Goal: Information Seeking & Learning: Find specific fact

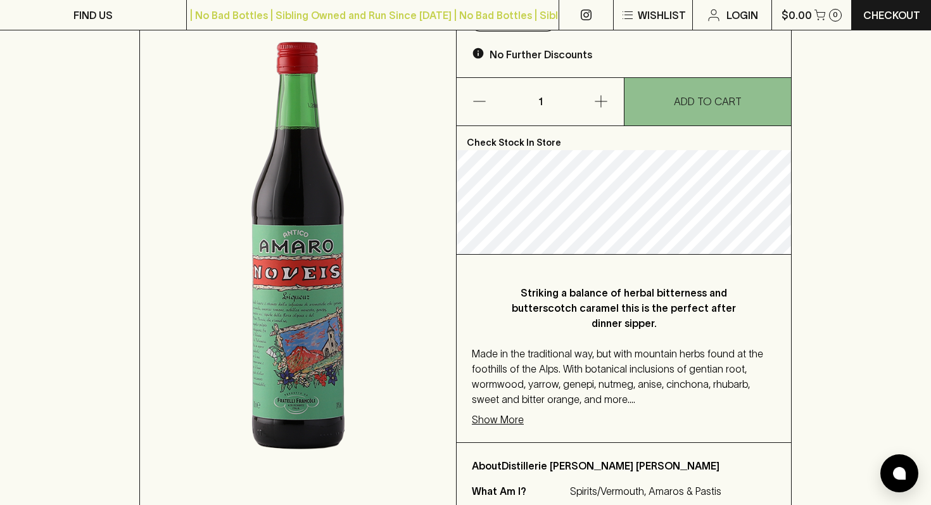
scroll to position [182, 0]
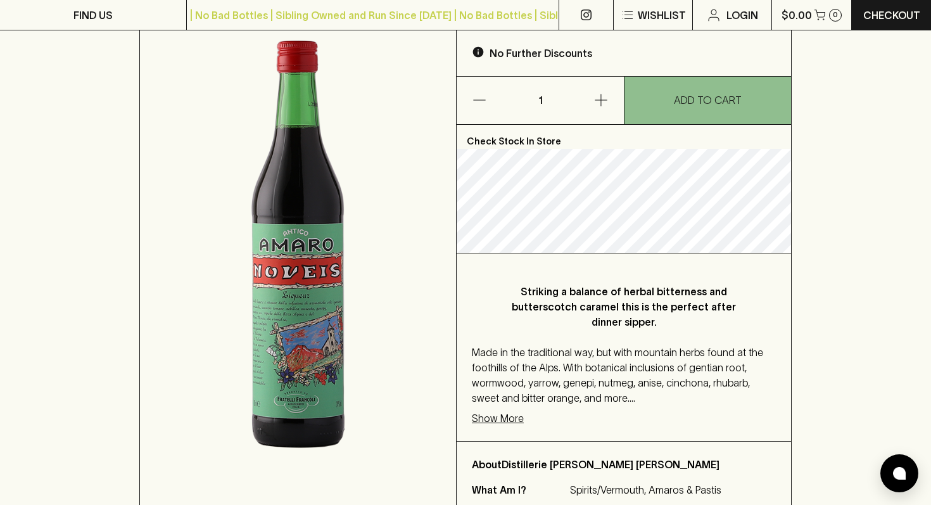
click at [512, 410] on p "Show More" at bounding box center [498, 417] width 52 height 15
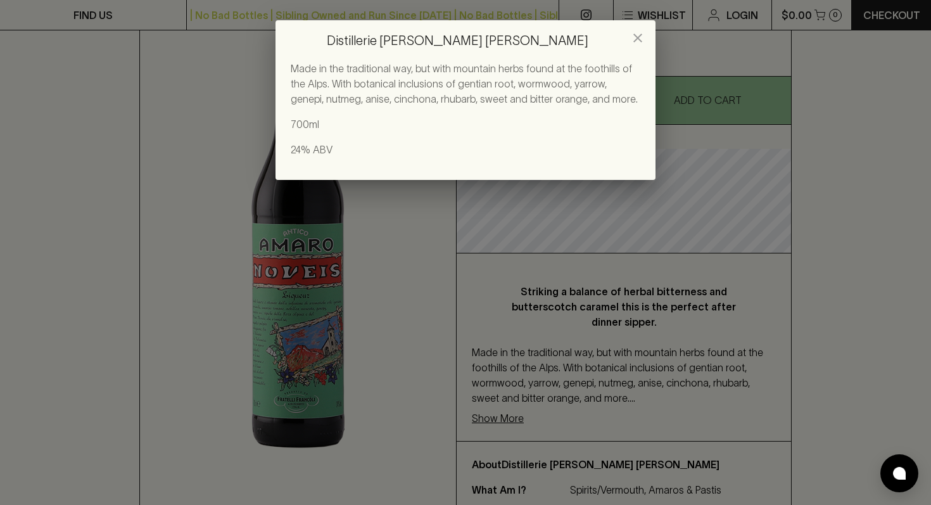
click at [638, 36] on icon "close" at bounding box center [637, 38] width 9 height 9
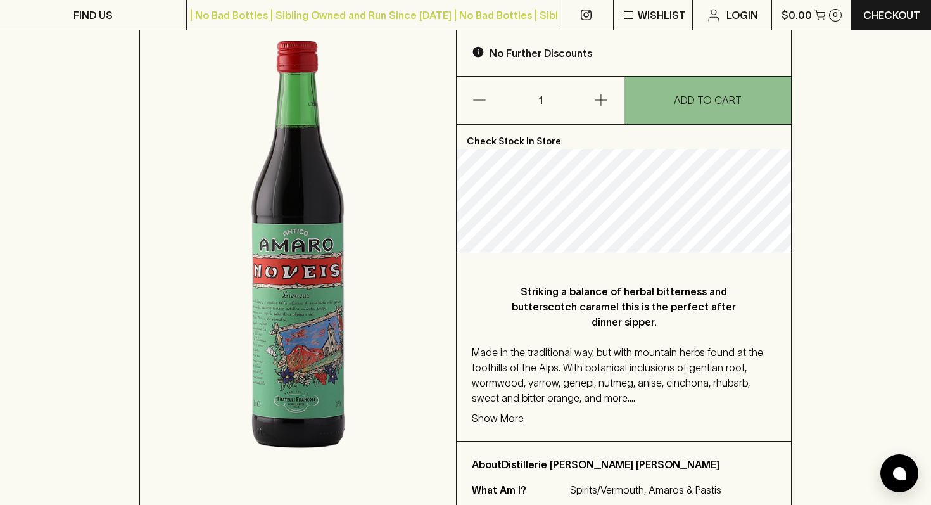
click at [594, 372] on p "Made in the traditional way, but with mountain herbs found at the foothills of …" at bounding box center [624, 374] width 304 height 61
click at [503, 410] on p "Show More" at bounding box center [498, 417] width 52 height 15
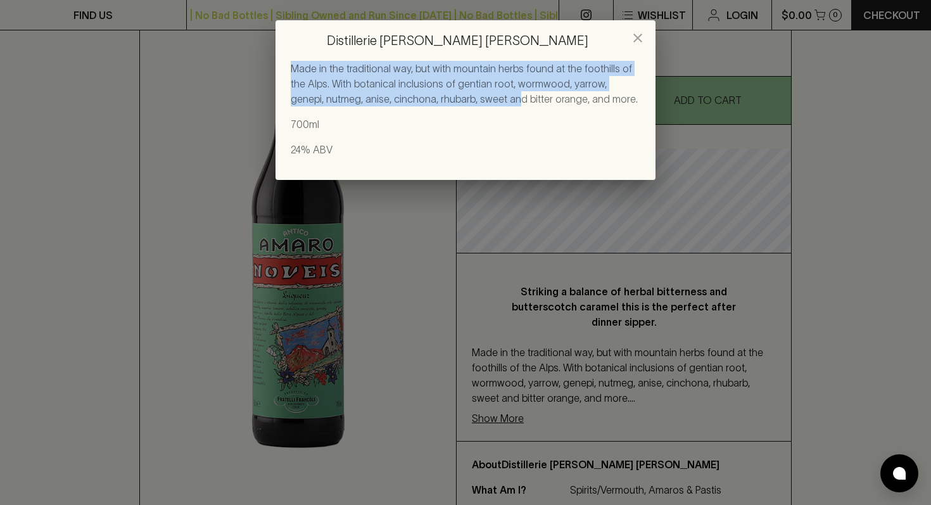
drag, startPoint x: 290, startPoint y: 66, endPoint x: 482, endPoint y: 97, distance: 194.4
click at [482, 97] on p "Made in the traditional way, but with mountain herbs found at the foothills of …" at bounding box center [465, 84] width 349 height 46
click at [481, 97] on p "Made in the traditional way, but with mountain herbs found at the foothills of …" at bounding box center [465, 84] width 349 height 46
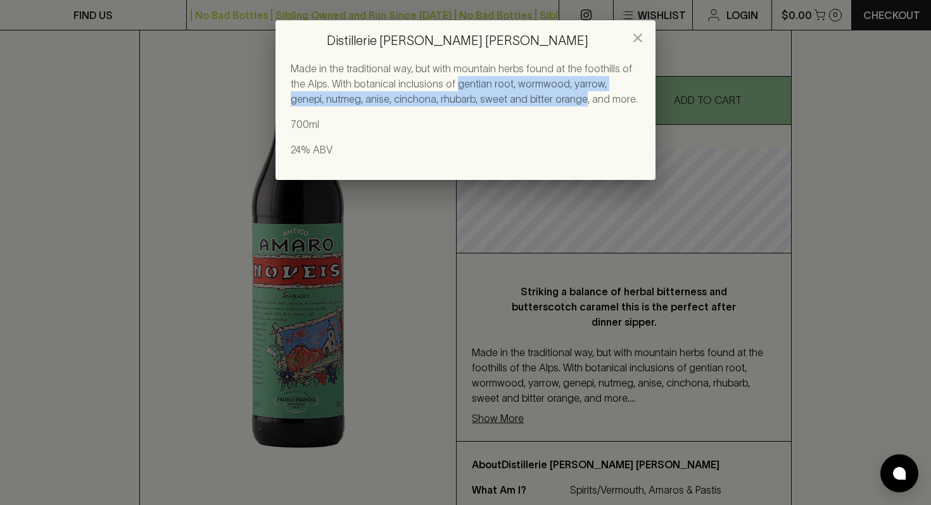
drag, startPoint x: 437, startPoint y: 85, endPoint x: 543, endPoint y: 95, distance: 106.8
click at [543, 95] on p "Made in the traditional way, but with mountain herbs found at the foothills of …" at bounding box center [465, 84] width 349 height 46
copy p "gentian root, wormwood, yarrow, genepi, nutmeg, anise, cinchona, rhubarb, sweet…"
